Goal: Task Accomplishment & Management: Use online tool/utility

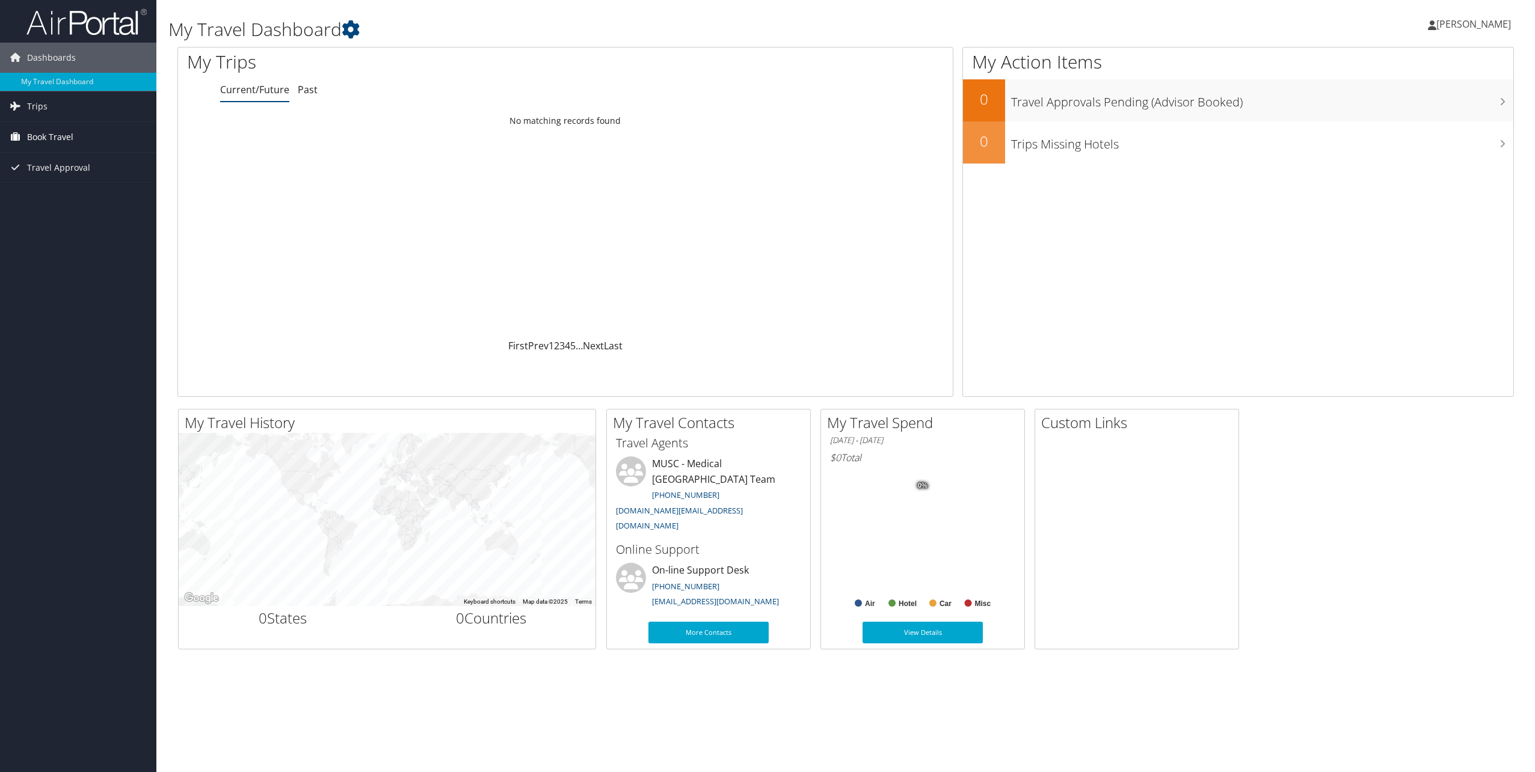
click at [41, 138] on span "Book Travel" at bounding box center [50, 137] width 46 height 30
click at [54, 197] on link "Book/Manage Online Trips" at bounding box center [78, 197] width 156 height 18
